Goal: Task Accomplishment & Management: Use online tool/utility

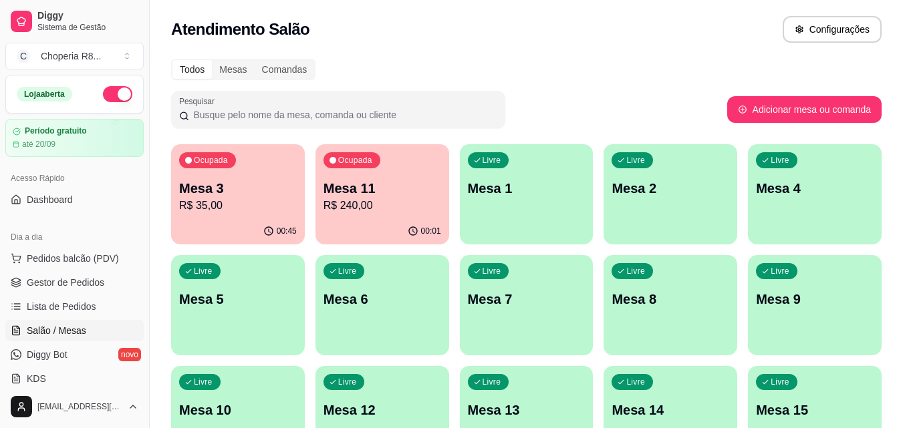
click at [867, 296] on p "Mesa 9" at bounding box center [815, 299] width 118 height 19
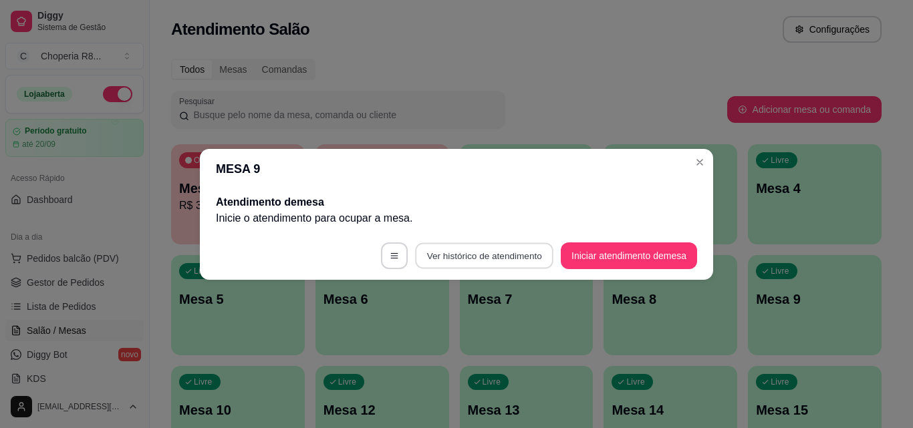
click at [518, 247] on button "Ver histórico de atendimento" at bounding box center [484, 256] width 138 height 26
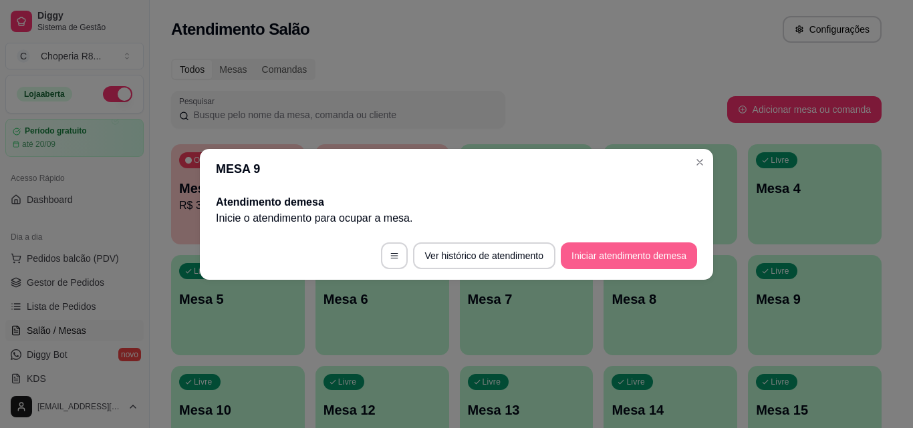
click at [687, 261] on button "Iniciar atendimento de mesa" at bounding box center [629, 256] width 136 height 27
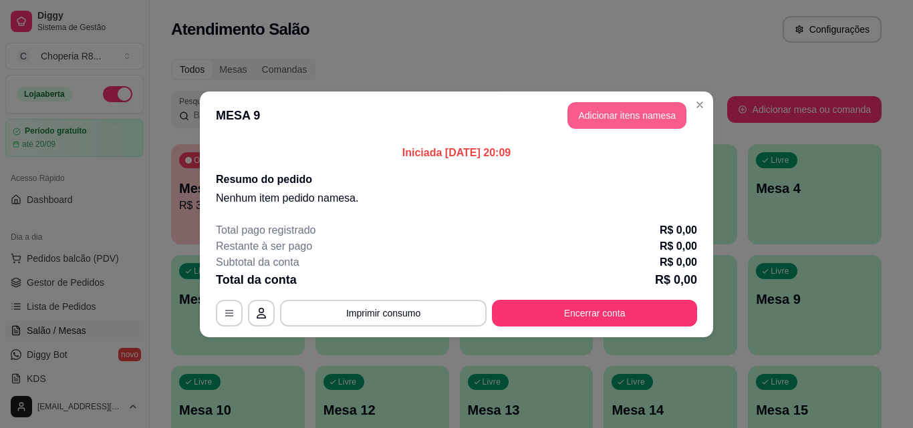
click at [636, 105] on button "Adicionar itens na mesa" at bounding box center [626, 115] width 119 height 27
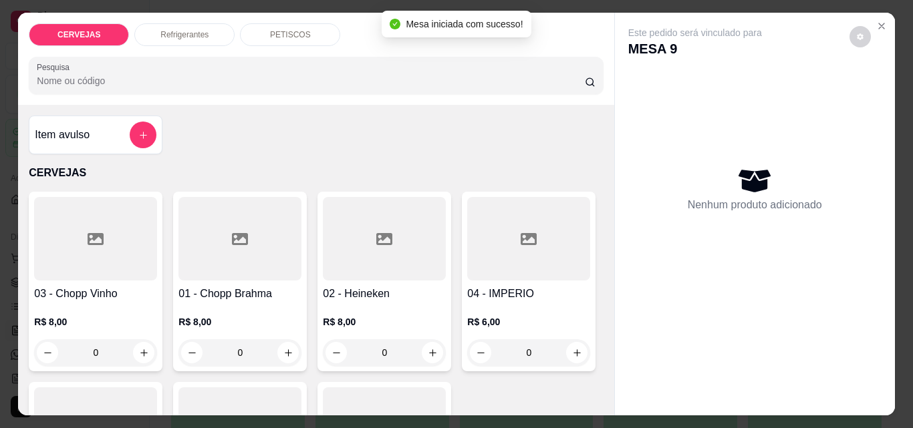
drag, startPoint x: 400, startPoint y: 347, endPoint x: 355, endPoint y: 349, distance: 44.8
click at [355, 349] on input "0" at bounding box center [384, 352] width 75 height 27
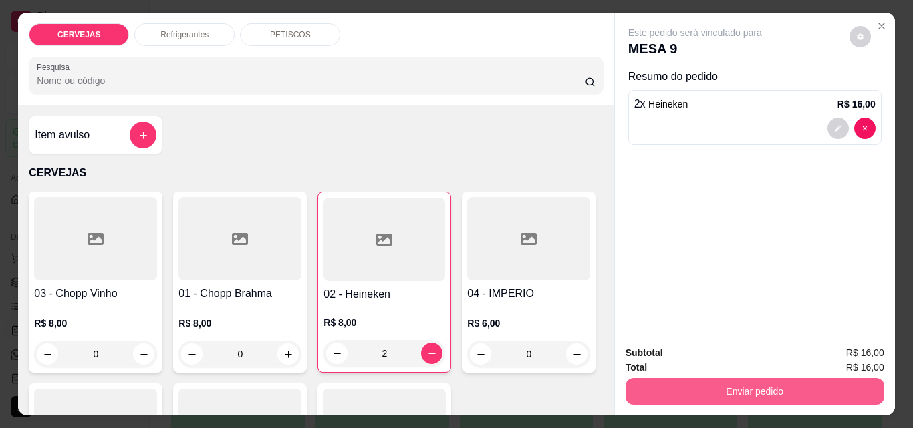
type input "2"
click at [669, 391] on button "Enviar pedido" at bounding box center [754, 391] width 259 height 27
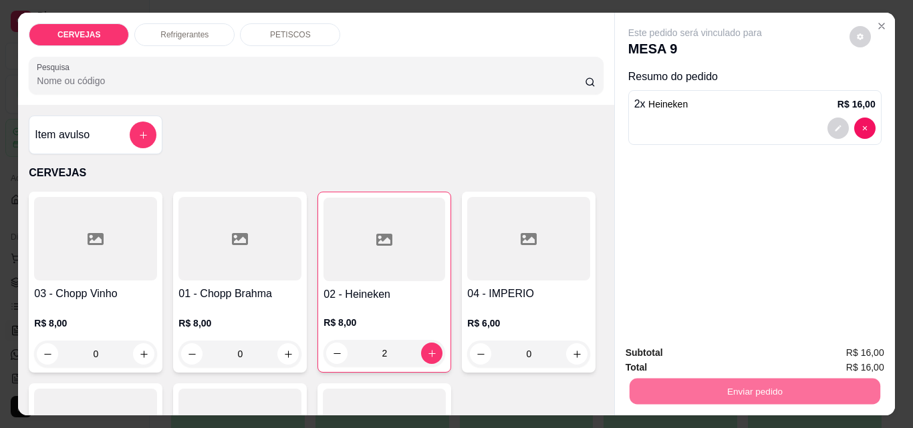
click at [683, 354] on button "Não registrar e enviar pedido" at bounding box center [710, 353] width 135 height 25
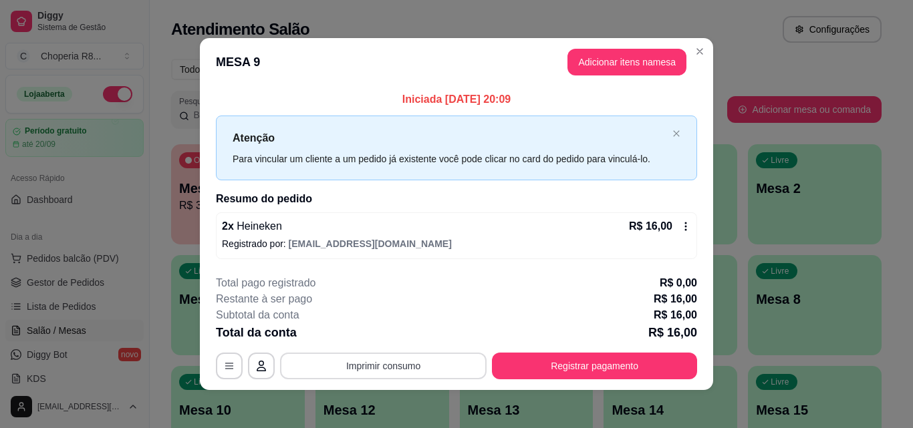
click at [399, 365] on button "Imprimir consumo" at bounding box center [383, 366] width 206 height 27
click at [389, 333] on button "IMPRESSORA" at bounding box center [382, 335] width 97 height 21
click at [547, 352] on div "**********" at bounding box center [456, 327] width 481 height 104
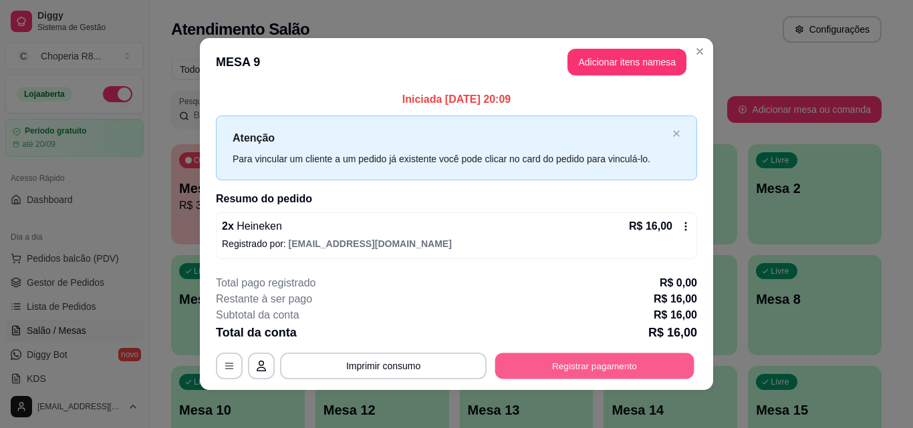
click at [536, 362] on button "Registrar pagamento" at bounding box center [594, 366] width 199 height 26
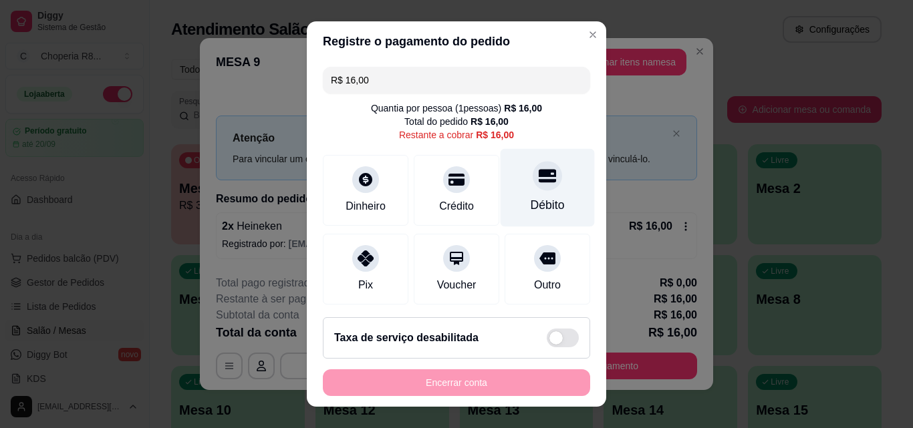
click at [538, 184] on div "Débito" at bounding box center [547, 188] width 94 height 78
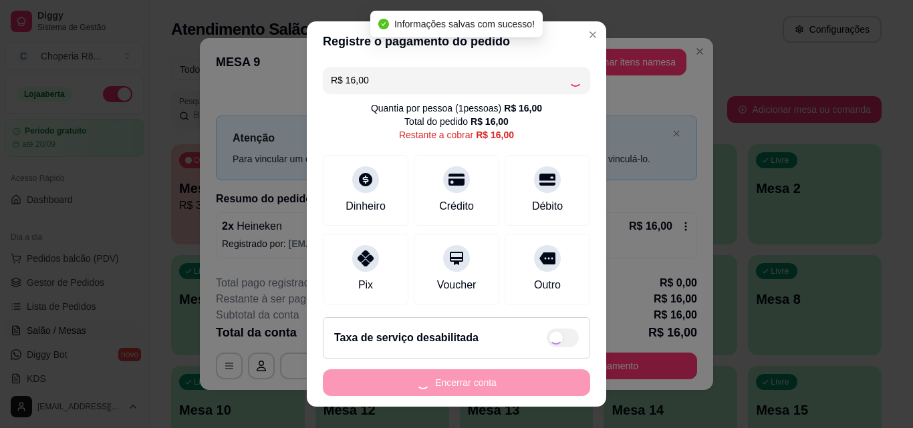
type input "R$ 0,00"
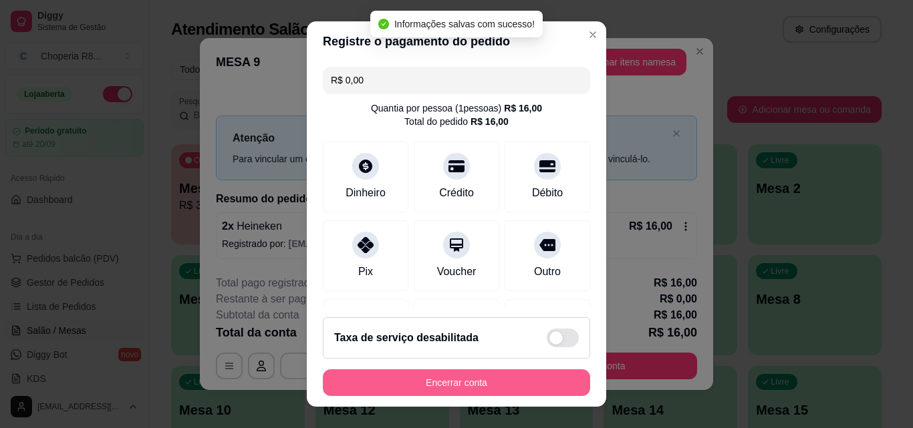
click at [449, 377] on button "Encerrar conta" at bounding box center [456, 382] width 267 height 27
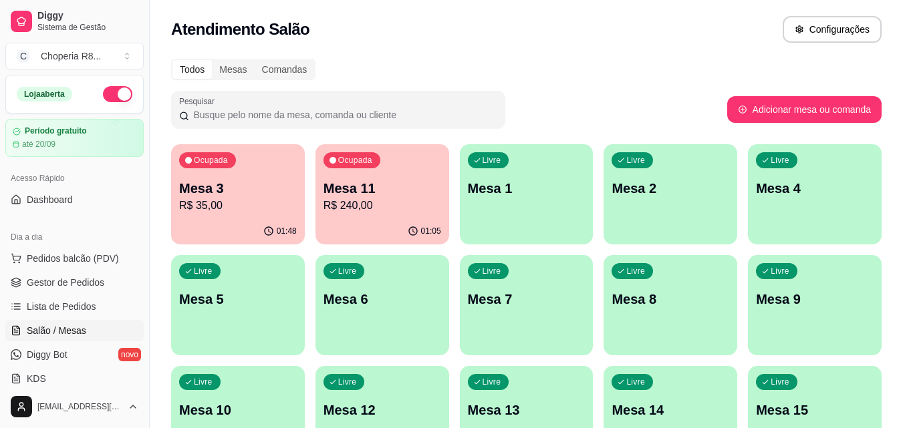
click at [389, 196] on p "Mesa 11" at bounding box center [382, 188] width 118 height 19
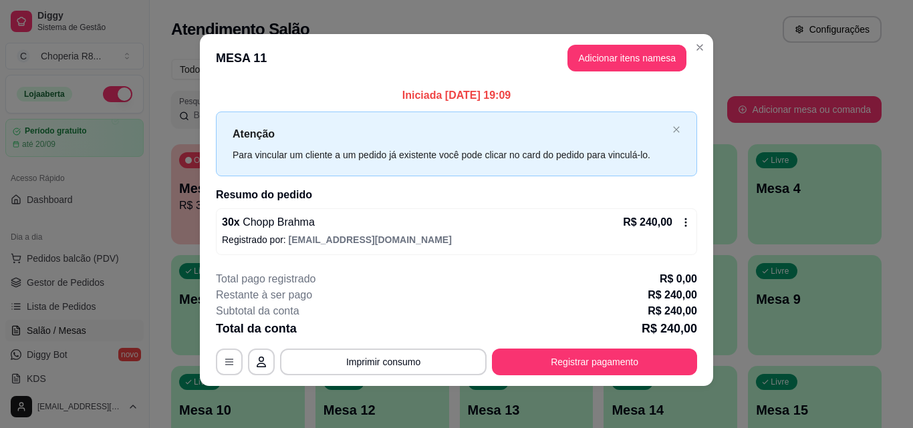
scroll to position [5, 0]
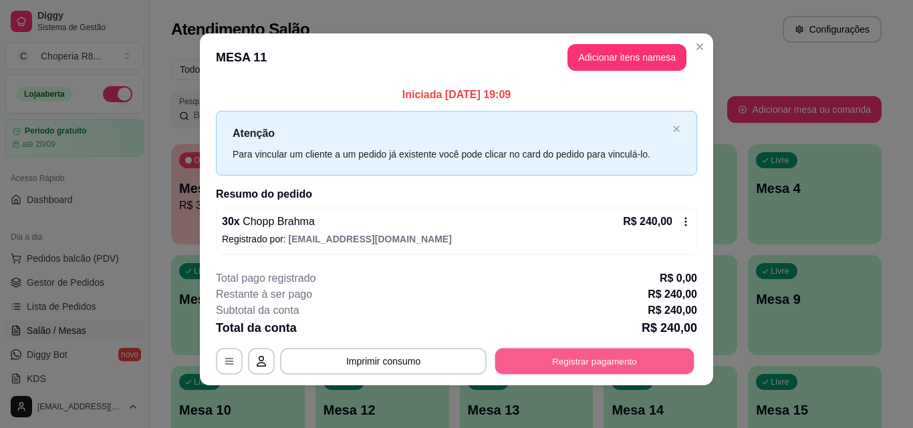
click at [634, 367] on button "Registrar pagamento" at bounding box center [594, 362] width 199 height 26
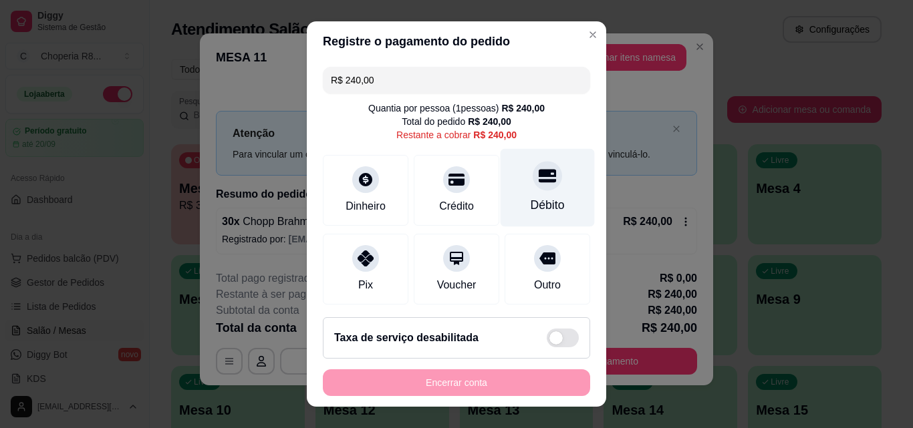
click at [530, 204] on div "Débito" at bounding box center [547, 204] width 34 height 17
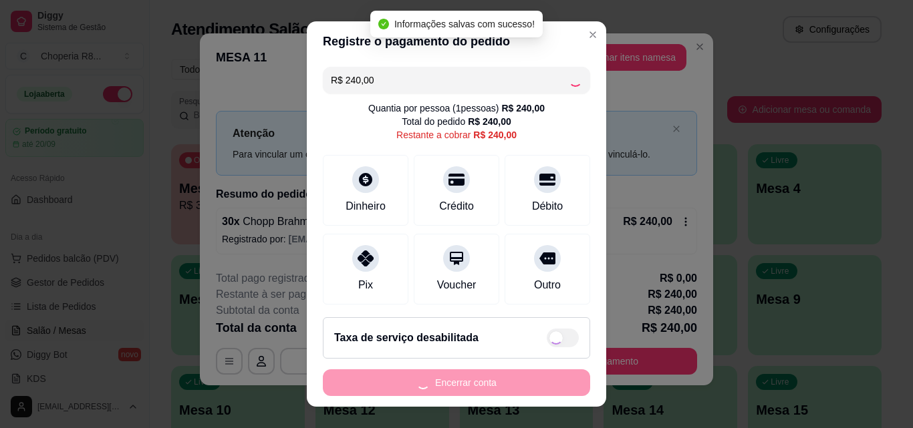
type input "R$ 0,00"
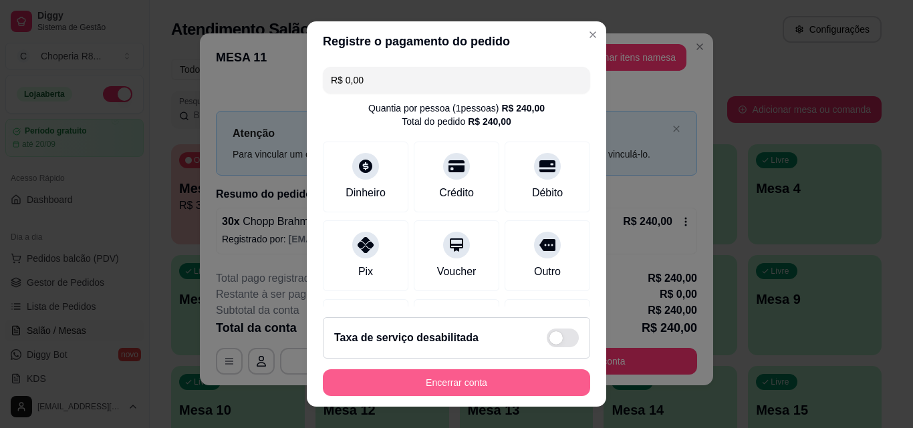
click at [504, 382] on button "Encerrar conta" at bounding box center [456, 382] width 267 height 27
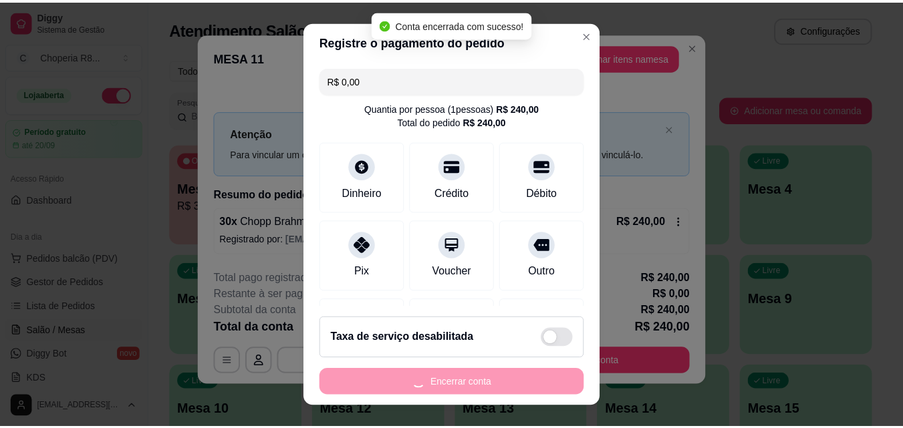
scroll to position [0, 0]
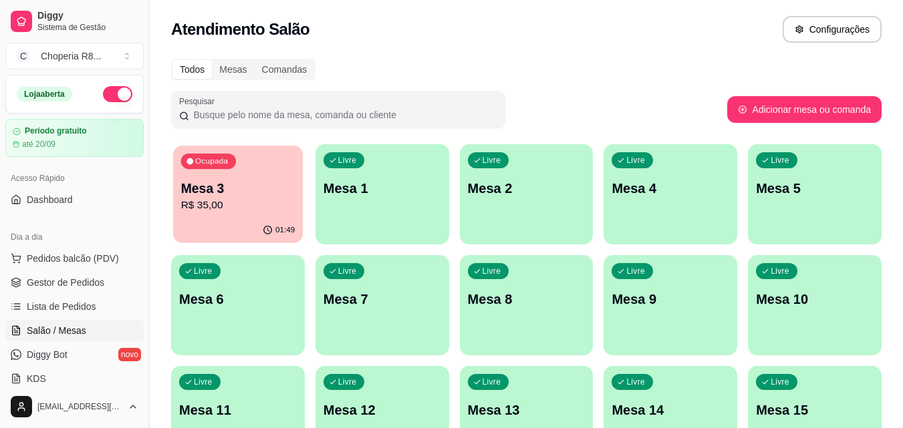
click at [273, 180] on p "Mesa 3" at bounding box center [238, 189] width 114 height 18
